Goal: Transaction & Acquisition: Book appointment/travel/reservation

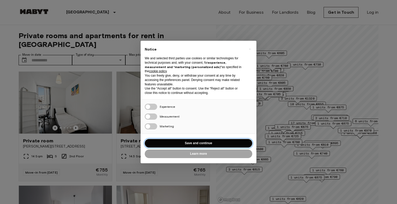
click at [184, 144] on button "Save and continue" at bounding box center [199, 143] width 108 height 9
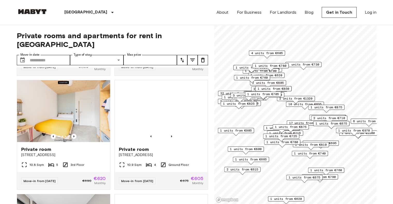
scroll to position [3078, 0]
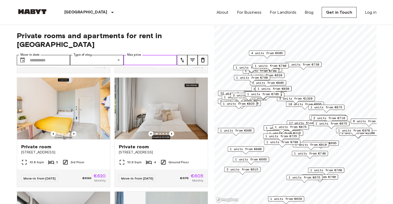
click at [143, 55] on input "Max price" at bounding box center [150, 60] width 53 height 10
click at [160, 55] on input "Max price" at bounding box center [150, 60] width 53 height 10
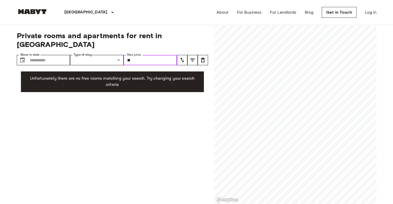
type input "*"
